Goal: Check status: Check status

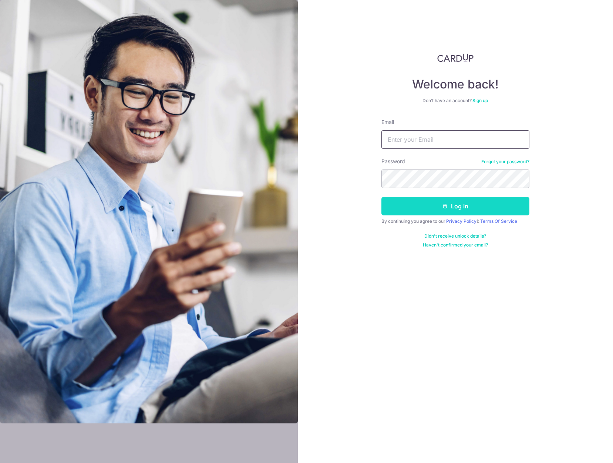
type input "[EMAIL_ADDRESS][DOMAIN_NAME]"
click at [456, 208] on button "Log in" at bounding box center [455, 206] width 148 height 18
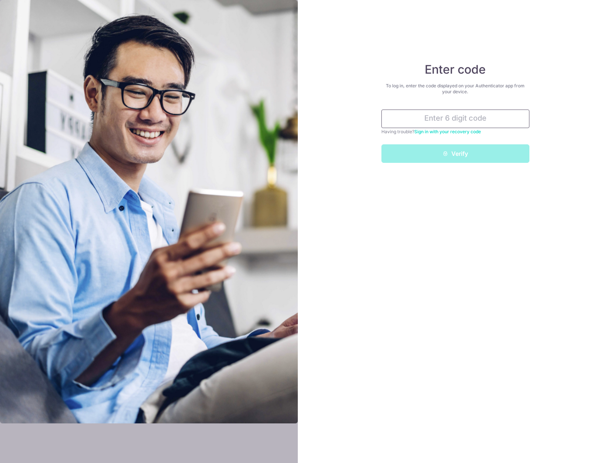
click at [478, 120] on input "text" at bounding box center [455, 118] width 148 height 18
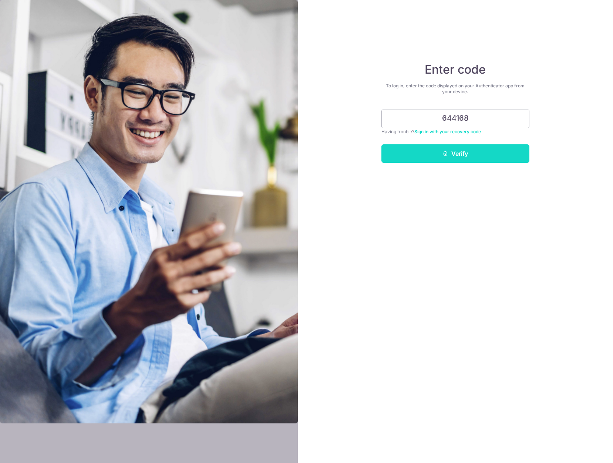
type input "644168"
click at [477, 153] on button "Verify" at bounding box center [455, 153] width 148 height 18
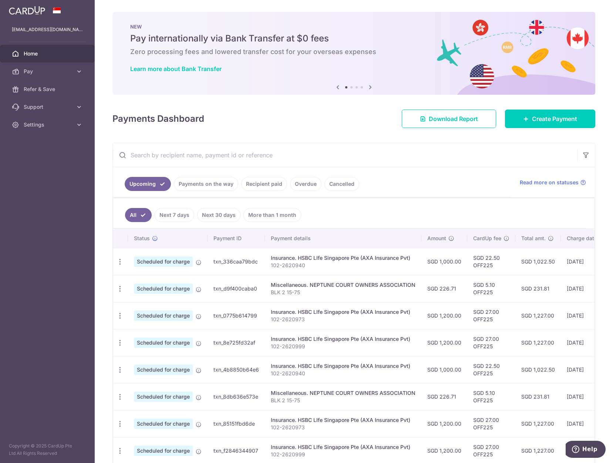
click at [270, 187] on link "Recipient paid" at bounding box center [264, 184] width 46 height 14
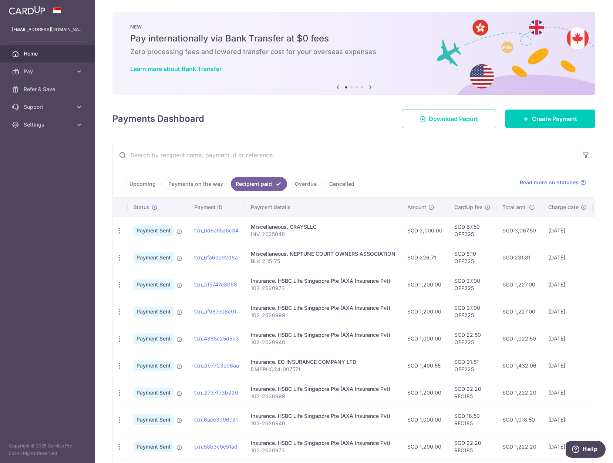
click at [148, 230] on span "Payment Sent" at bounding box center [153, 230] width 40 height 10
click at [208, 230] on link "txn_0d6a55a6c34" at bounding box center [216, 230] width 44 height 6
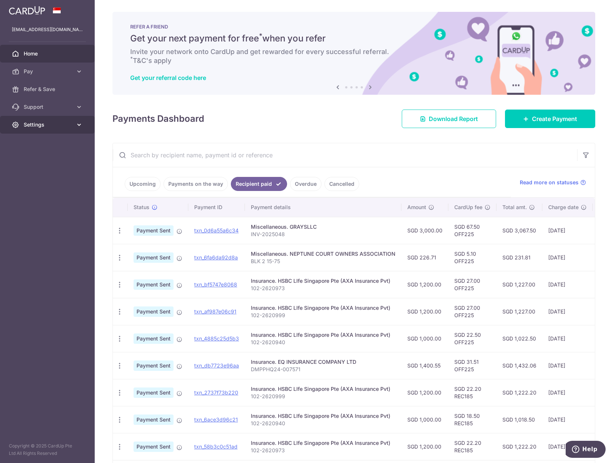
click at [77, 124] on icon at bounding box center [78, 124] width 7 height 7
click at [36, 162] on span "Logout" at bounding box center [48, 159] width 49 height 7
